Goal: Contribute content

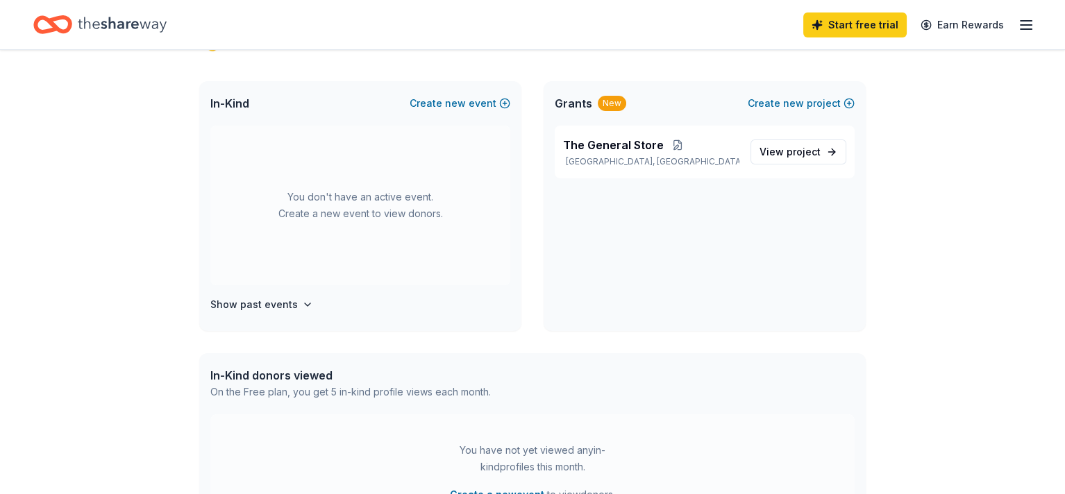
scroll to position [139, 0]
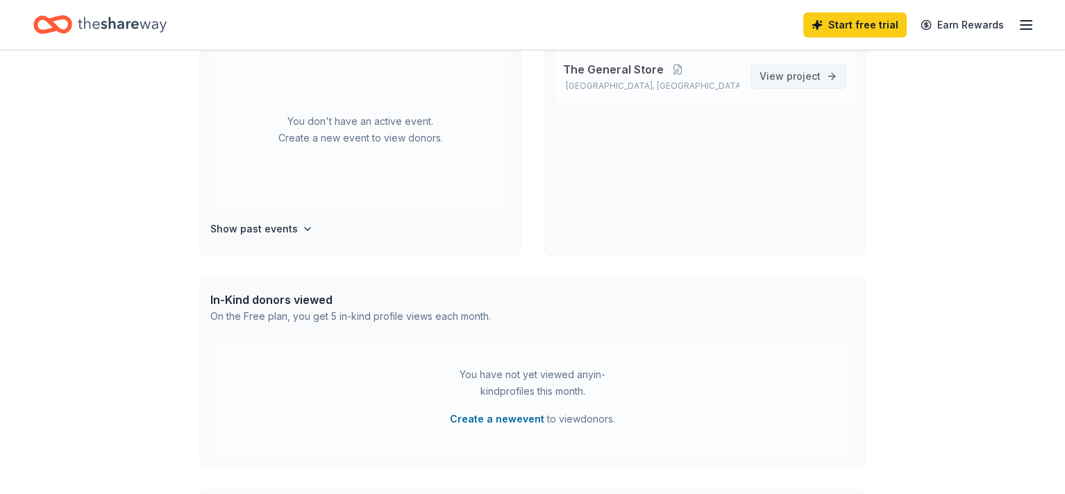
click at [789, 65] on link "View project" at bounding box center [798, 76] width 96 height 25
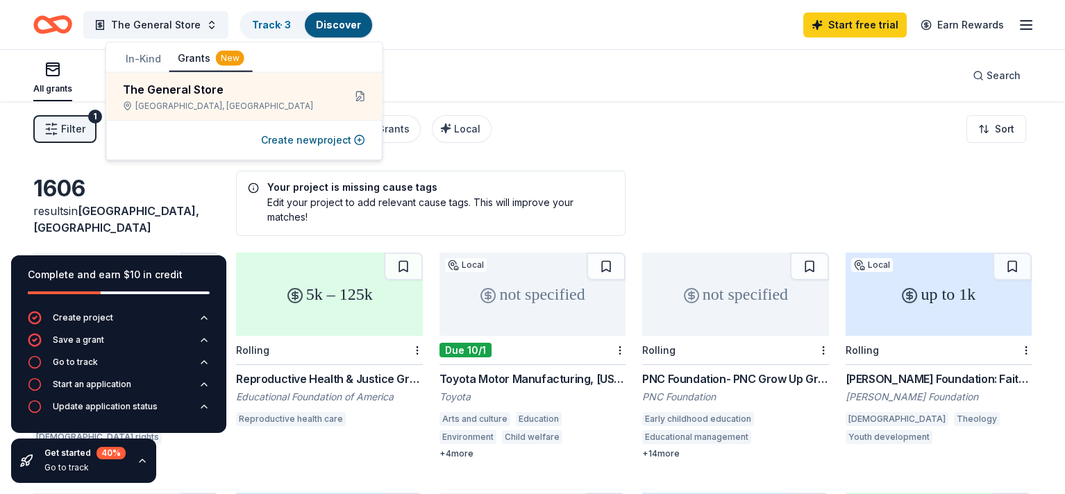
click at [647, 67] on div "All grants ≤ $5k $5k to $20k > $20k Unspecified Search" at bounding box center [532, 75] width 998 height 51
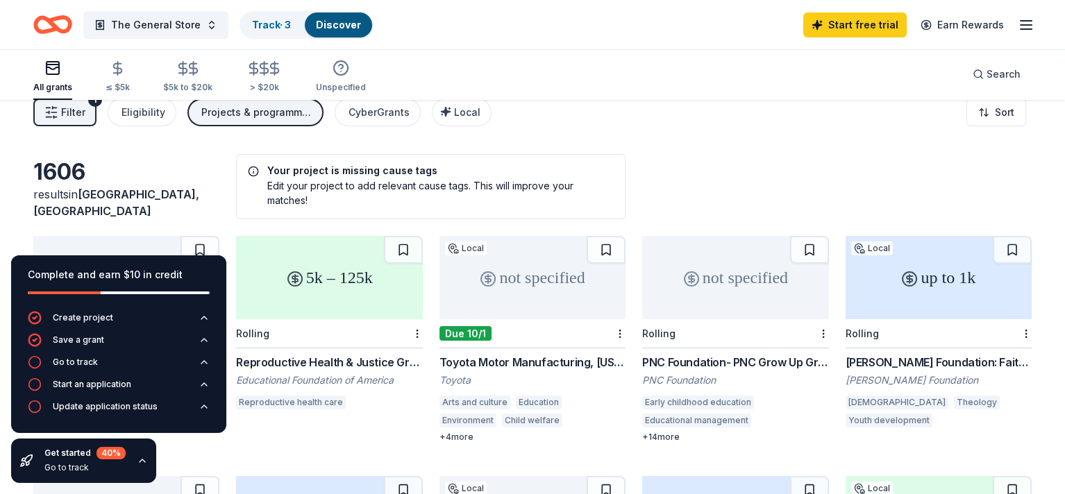
scroll to position [139, 0]
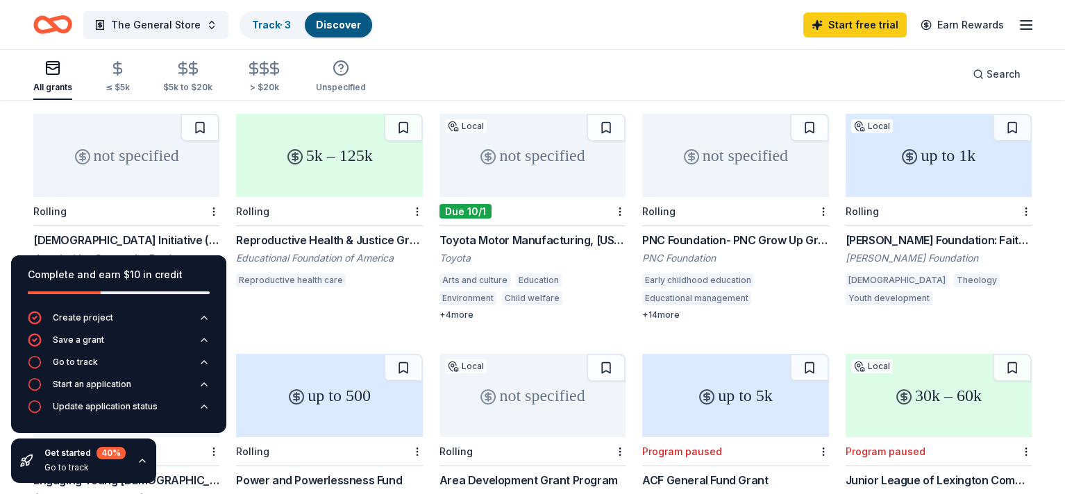
click at [22, 196] on div "1606 results in [GEOGRAPHIC_DATA], [GEOGRAPHIC_DATA] Your project is missing ca…" at bounding box center [532, 317] width 1065 height 709
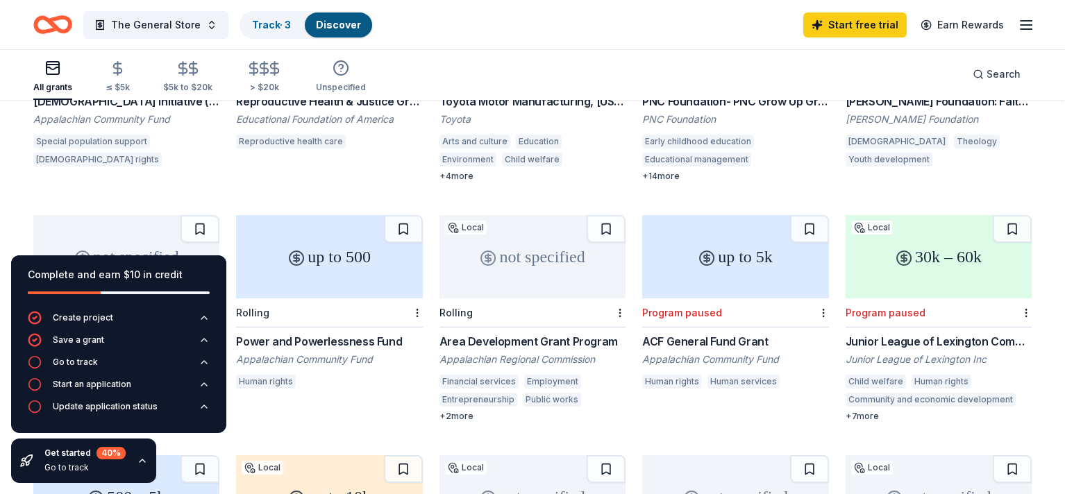
scroll to position [0, 0]
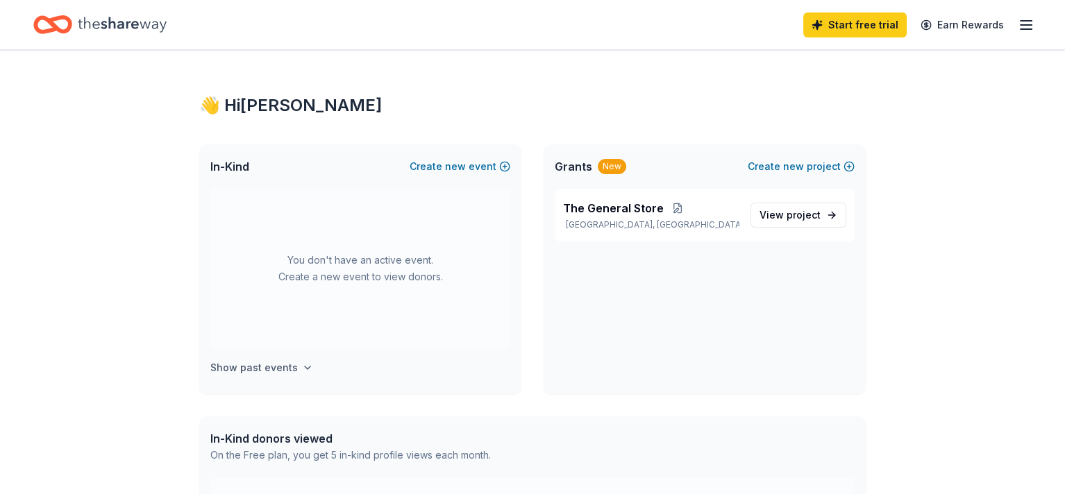
click at [287, 364] on h4 "Show past events" at bounding box center [253, 368] width 87 height 17
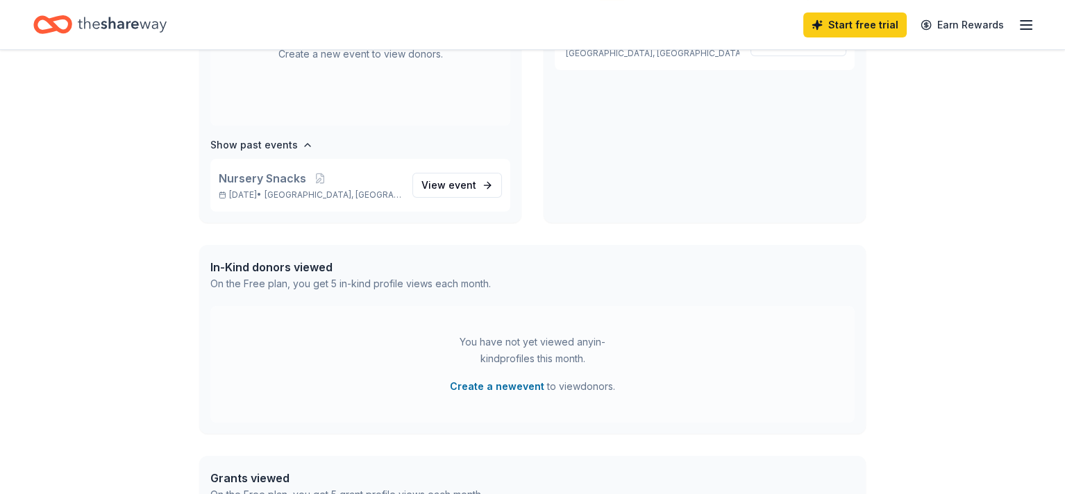
scroll to position [278, 0]
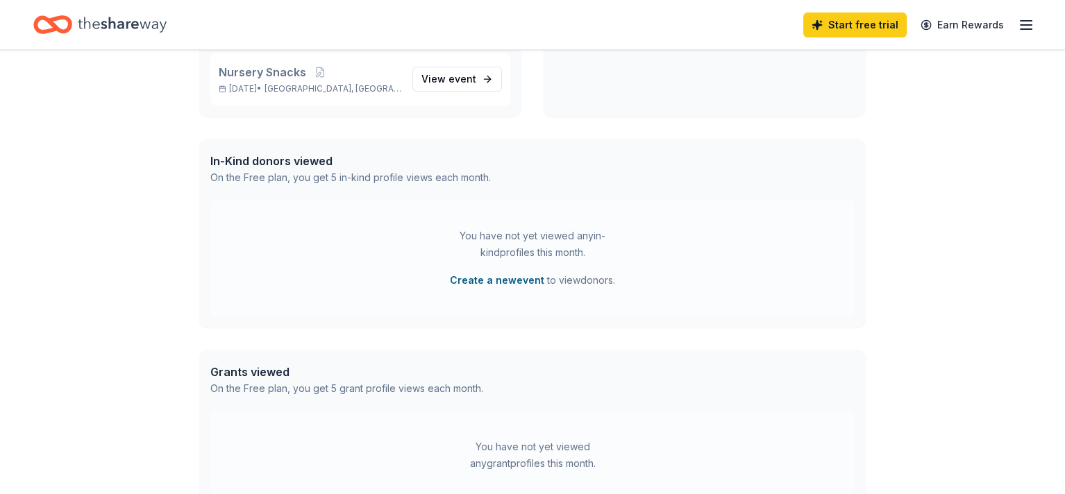
click at [484, 286] on button "Create a new event" at bounding box center [497, 280] width 94 height 17
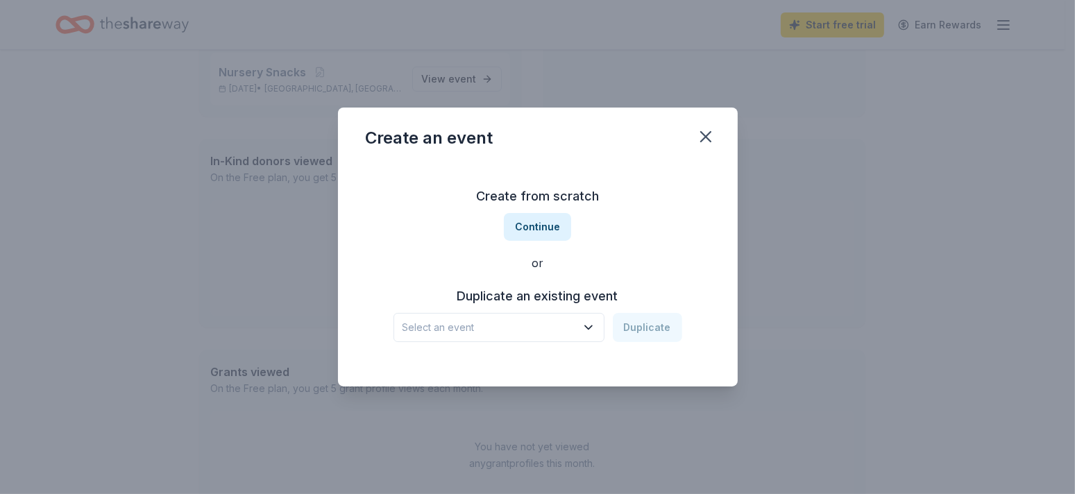
click at [463, 328] on span "Select an event" at bounding box center [490, 327] width 174 height 17
click at [464, 327] on span "Select an event" at bounding box center [490, 327] width 174 height 17
click at [532, 223] on button "Continue" at bounding box center [537, 227] width 67 height 28
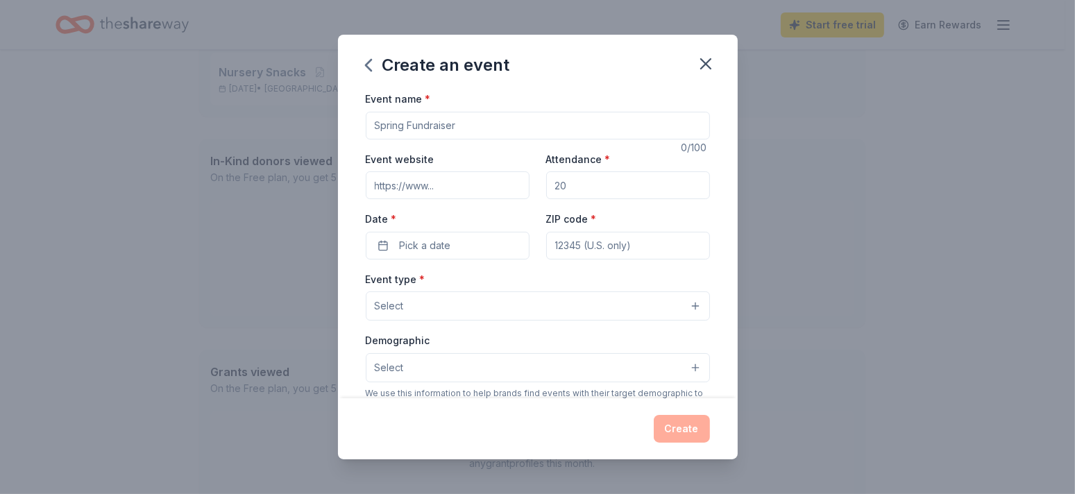
drag, startPoint x: 489, startPoint y: 125, endPoint x: 360, endPoint y: 133, distance: 130.1
click at [360, 133] on div "Event name * 0 /100 Event website Attendance * Date * Pick a date ZIP code * Ev…" at bounding box center [538, 244] width 400 height 308
type input "Diapers and Wipes"
click at [700, 59] on icon "button" at bounding box center [705, 63] width 19 height 19
